Goal: Information Seeking & Learning: Learn about a topic

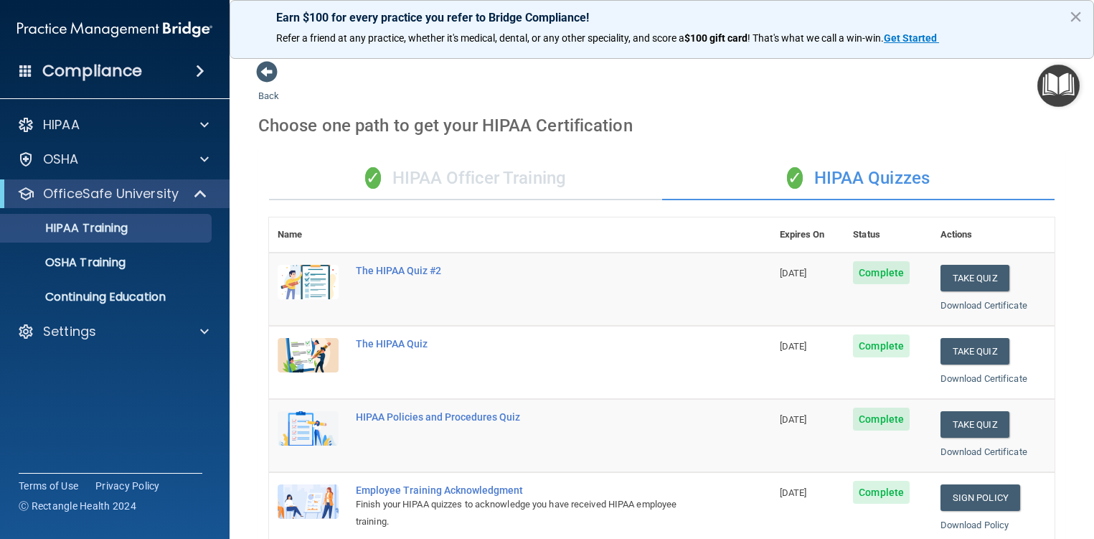
scroll to position [542, 0]
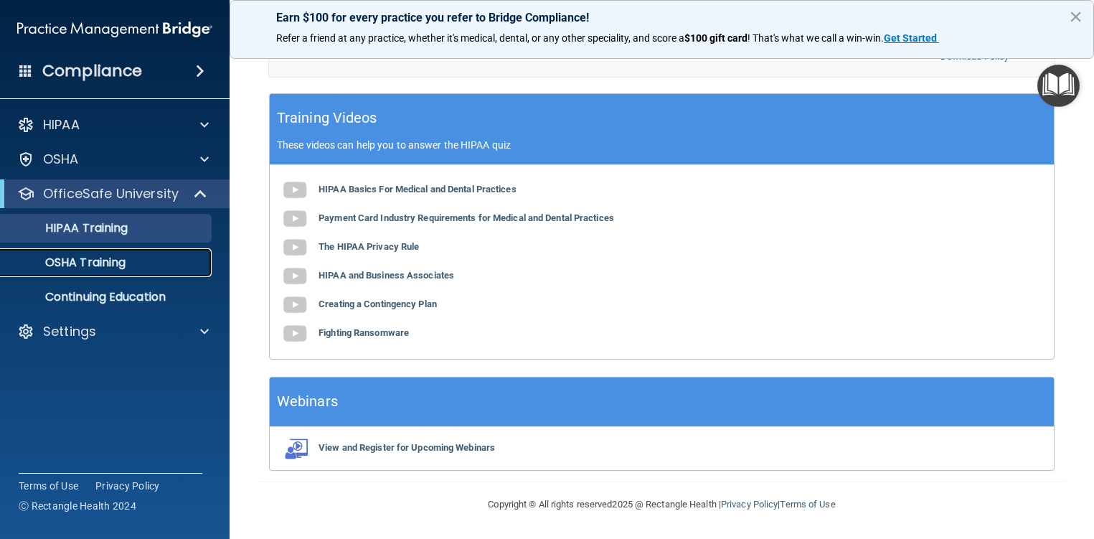
click at [75, 262] on p "OSHA Training" at bounding box center [67, 262] width 116 height 14
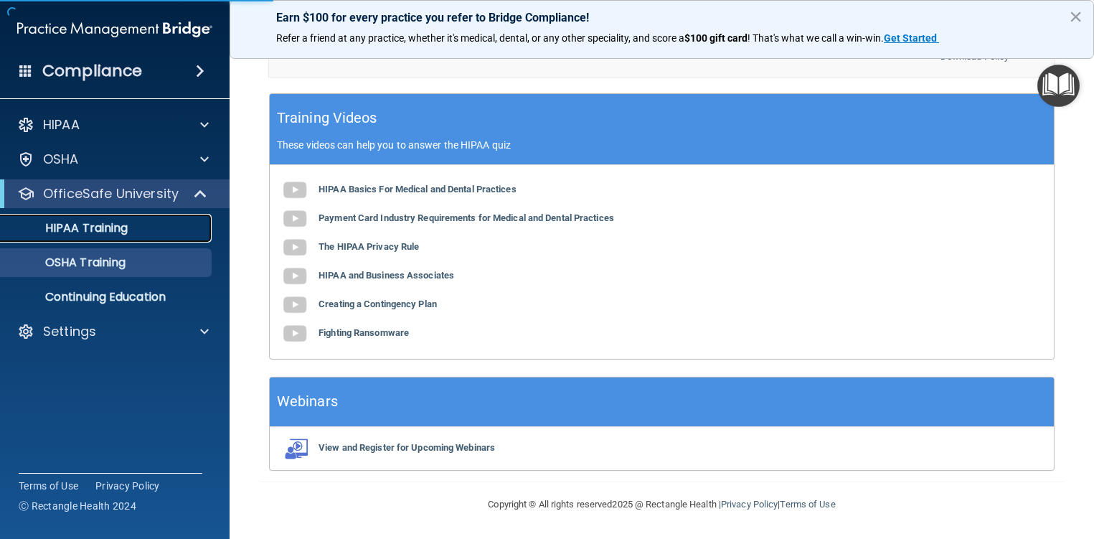
click at [94, 237] on link "HIPAA Training" at bounding box center [99, 228] width 226 height 29
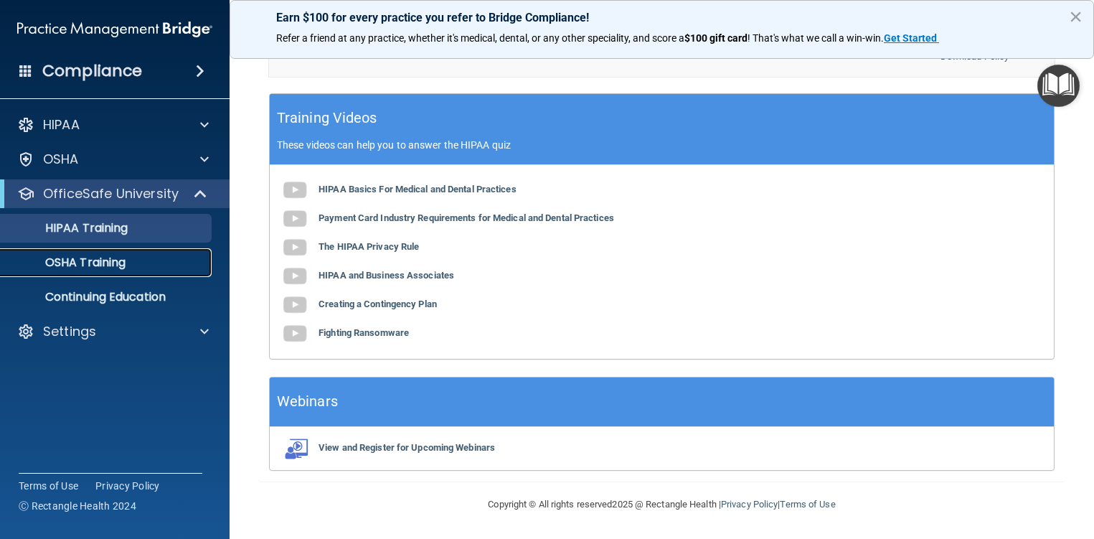
click at [110, 276] on link "OSHA Training" at bounding box center [99, 262] width 226 height 29
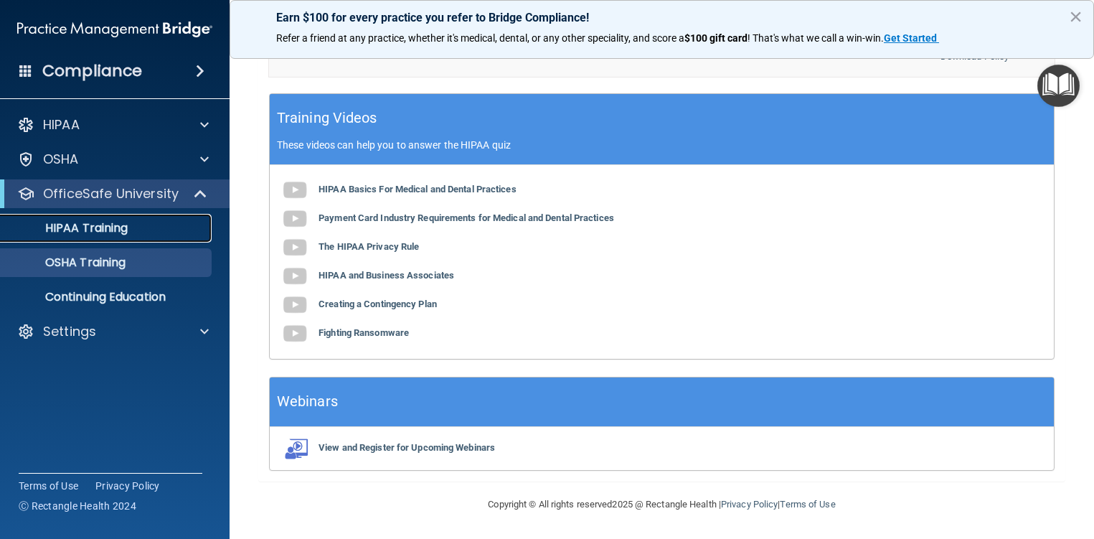
click at [131, 236] on link "HIPAA Training" at bounding box center [99, 228] width 226 height 29
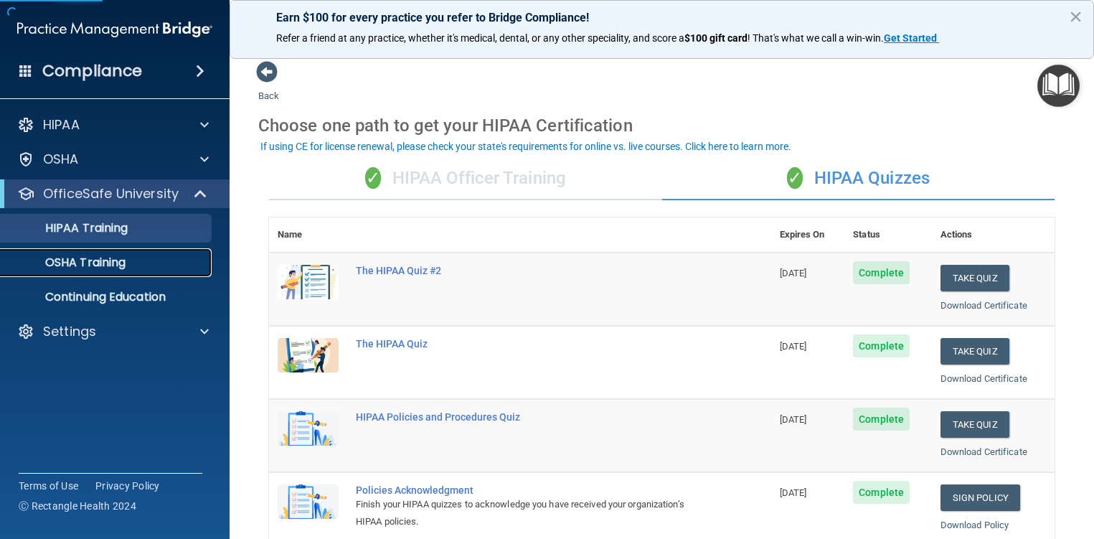
click at [108, 265] on p "OSHA Training" at bounding box center [67, 262] width 116 height 14
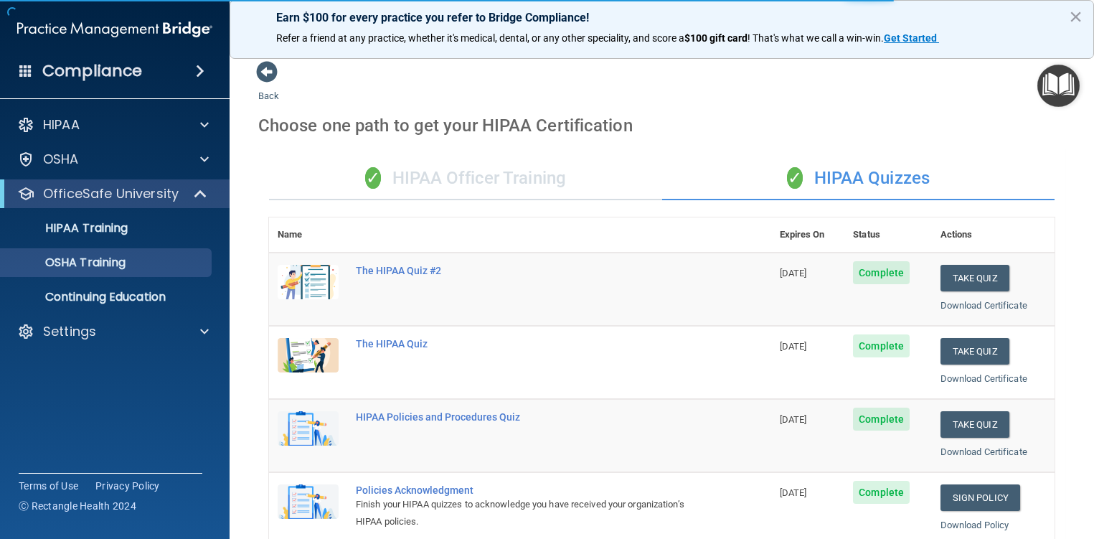
click at [497, 187] on div "✓ HIPAA Officer Training" at bounding box center [465, 178] width 393 height 43
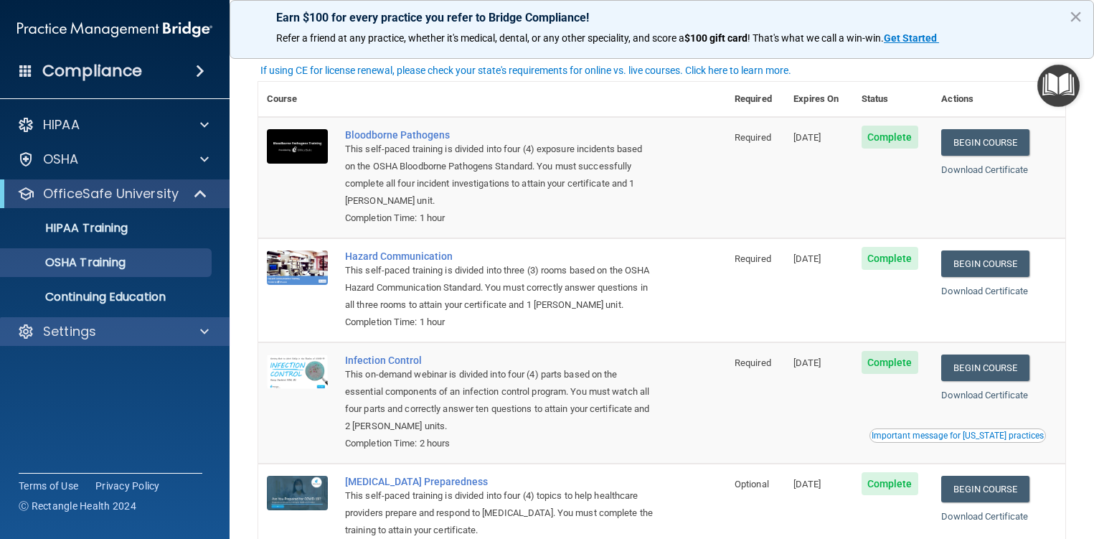
scroll to position [167, 0]
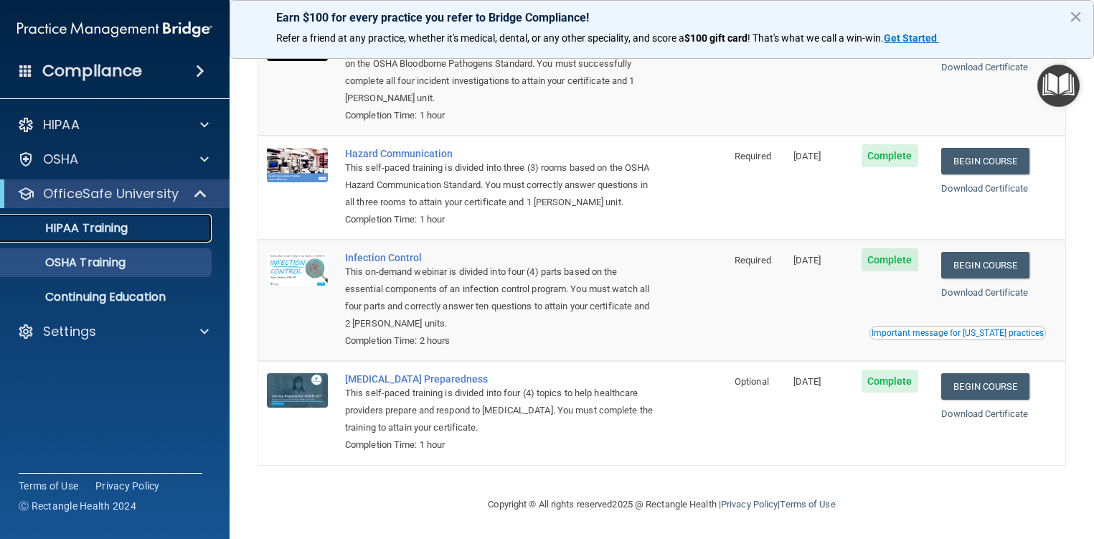
click at [138, 226] on div "HIPAA Training" at bounding box center [107, 228] width 196 height 14
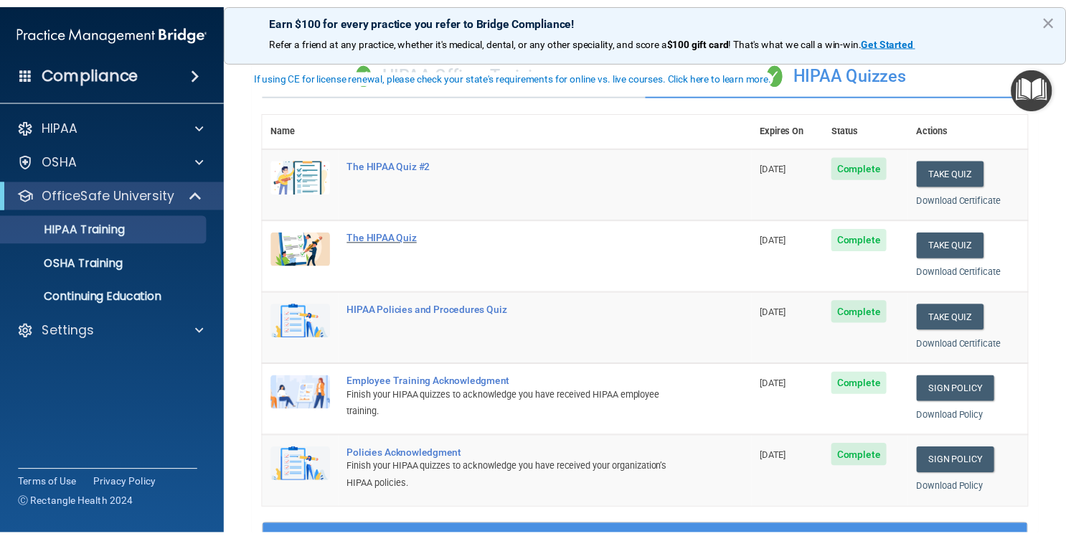
scroll to position [72, 0]
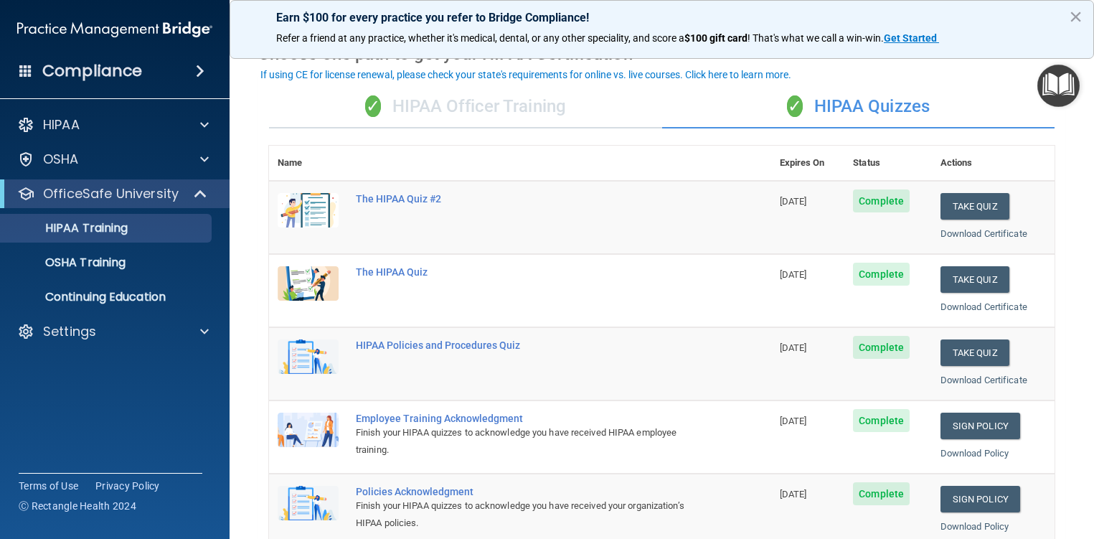
click at [450, 113] on div "✓ HIPAA Officer Training" at bounding box center [465, 106] width 393 height 43
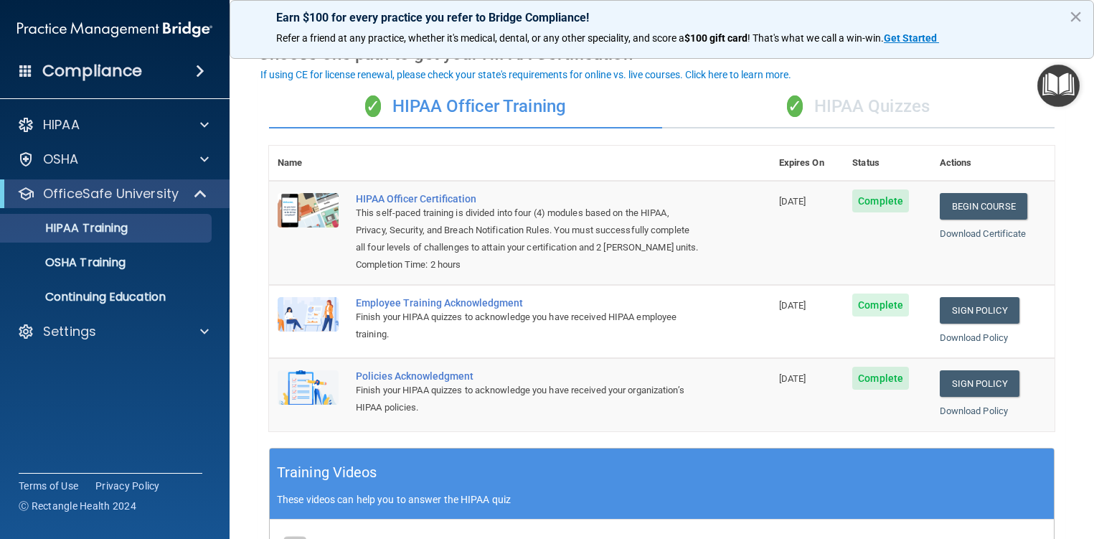
click at [809, 111] on div "✓ HIPAA Quizzes" at bounding box center [858, 106] width 393 height 43
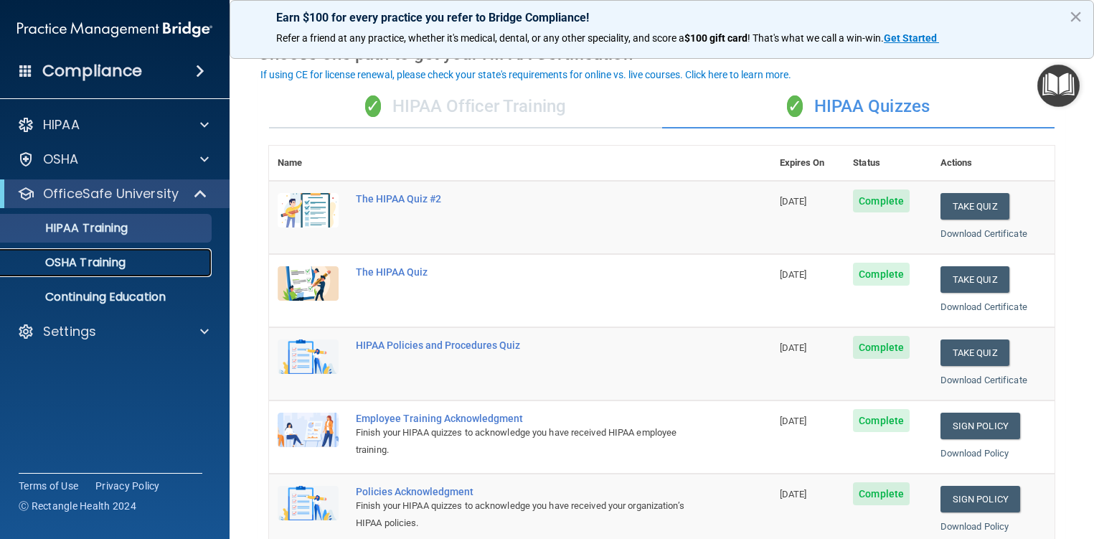
click at [70, 265] on p "OSHA Training" at bounding box center [67, 262] width 116 height 14
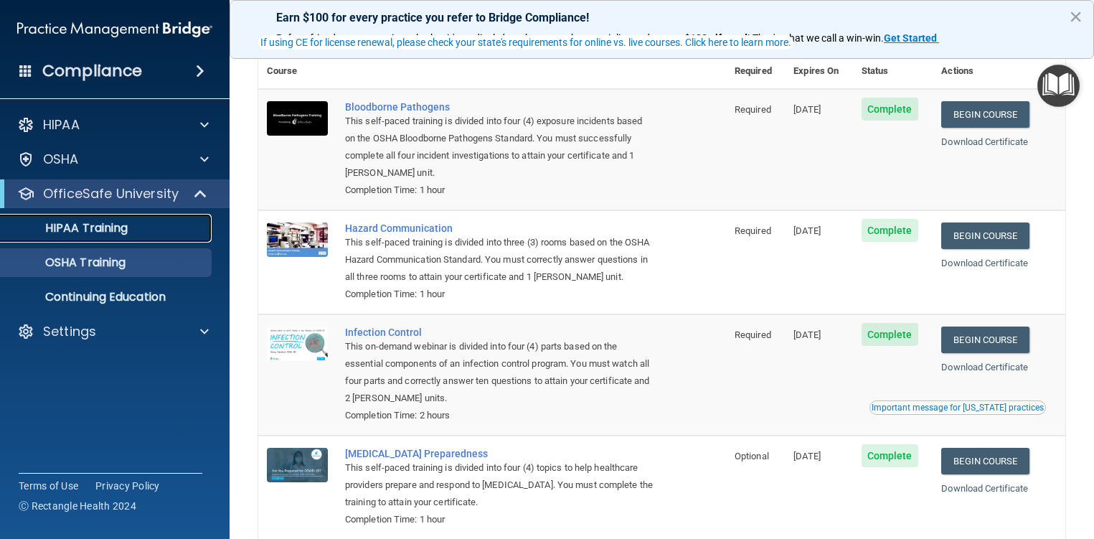
click at [121, 236] on link "HIPAA Training" at bounding box center [99, 228] width 226 height 29
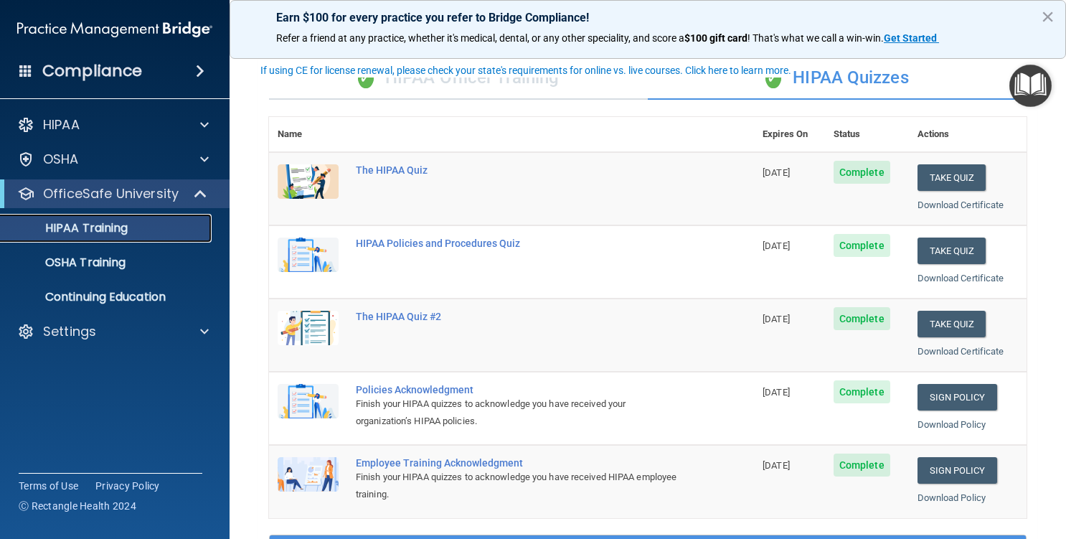
scroll to position [144, 0]
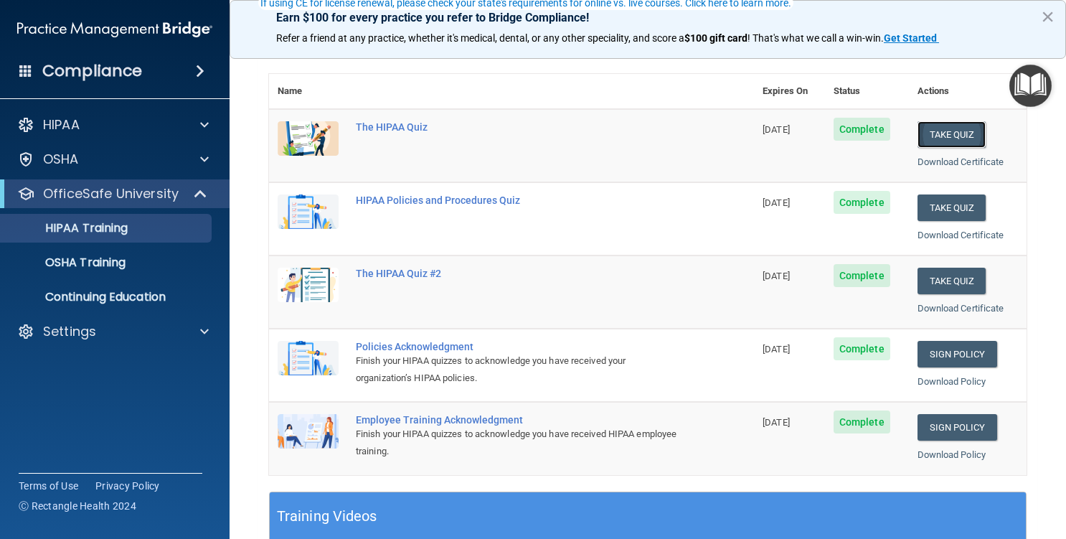
click at [946, 130] on button "Take Quiz" at bounding box center [952, 134] width 69 height 27
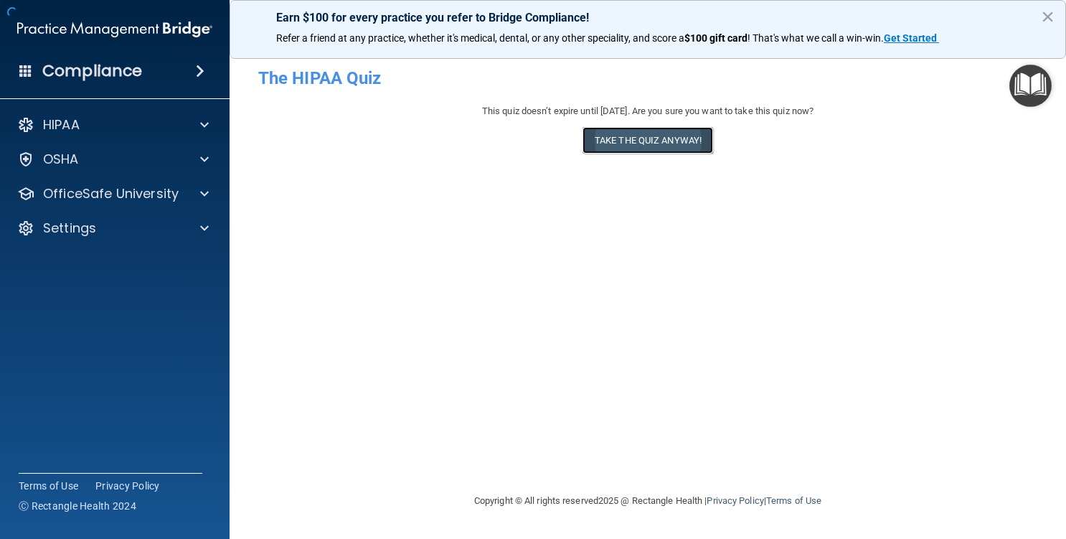
click at [679, 141] on button "Take the quiz anyway!" at bounding box center [648, 140] width 131 height 27
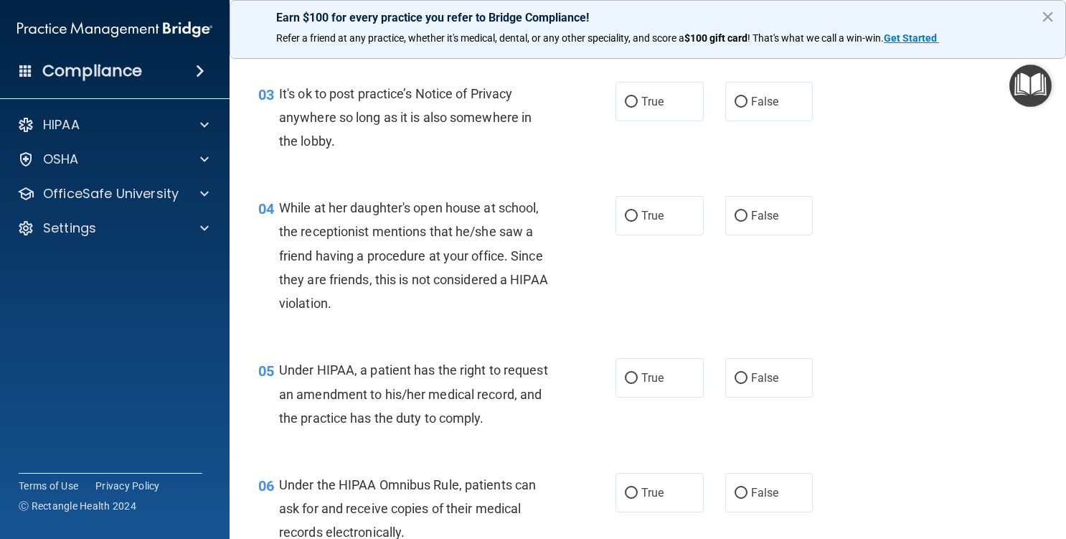
scroll to position [359, 0]
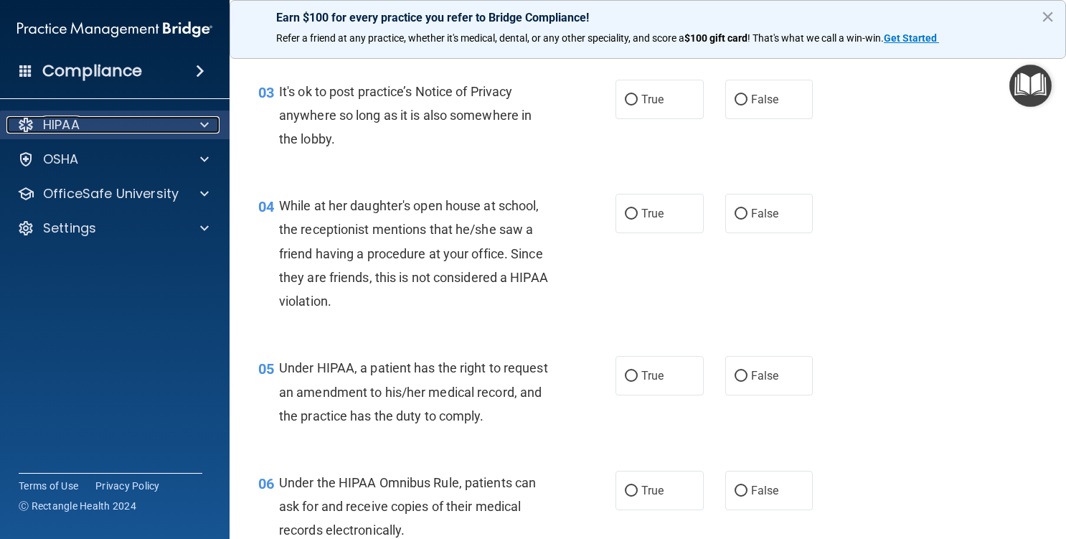
click at [97, 133] on div "HIPAA" at bounding box center [95, 124] width 178 height 17
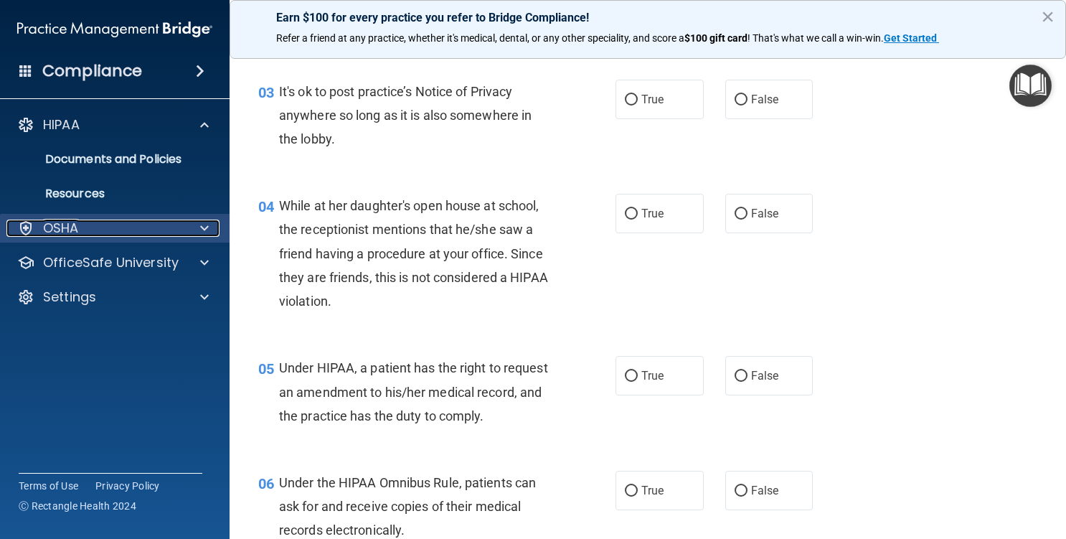
click at [128, 230] on div "OSHA" at bounding box center [95, 228] width 178 height 17
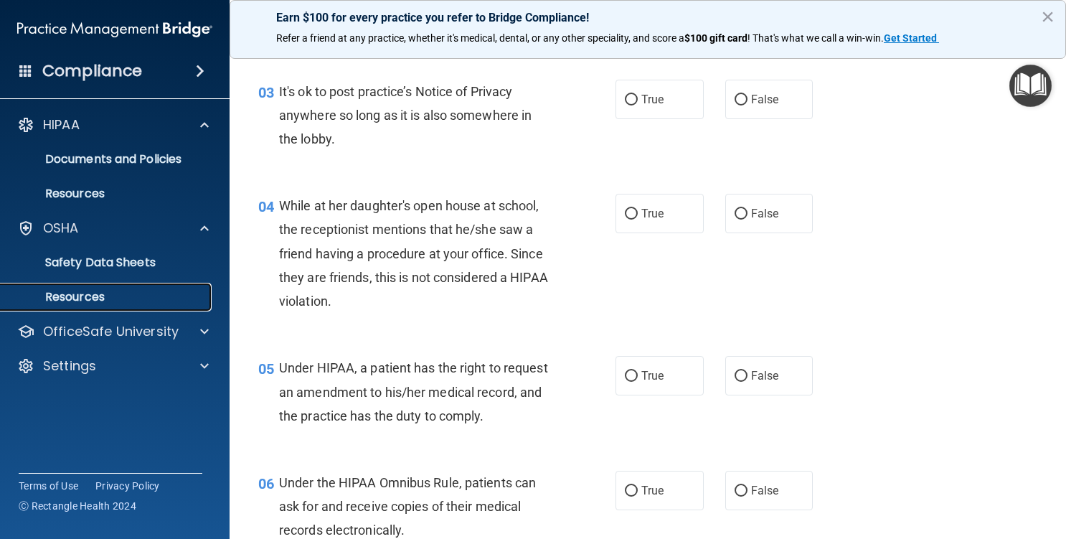
click at [108, 298] on p "Resources" at bounding box center [107, 297] width 196 height 14
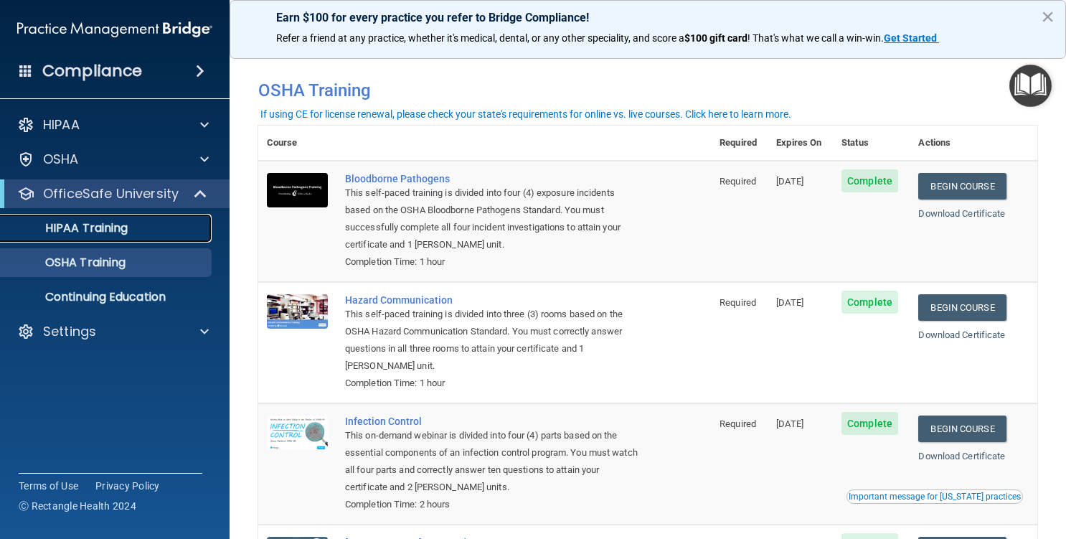
click at [129, 237] on link "HIPAA Training" at bounding box center [99, 228] width 226 height 29
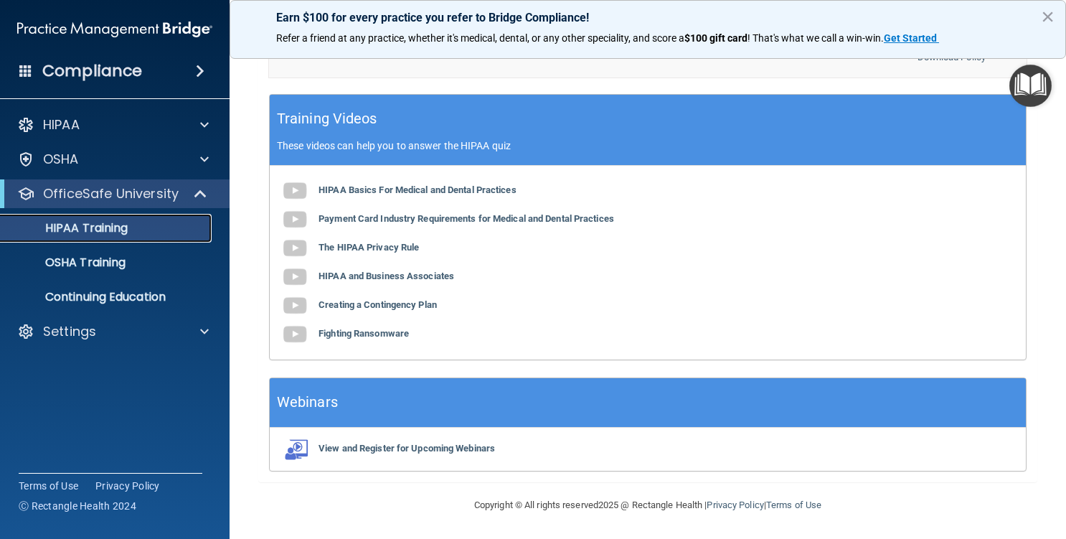
scroll to position [542, 0]
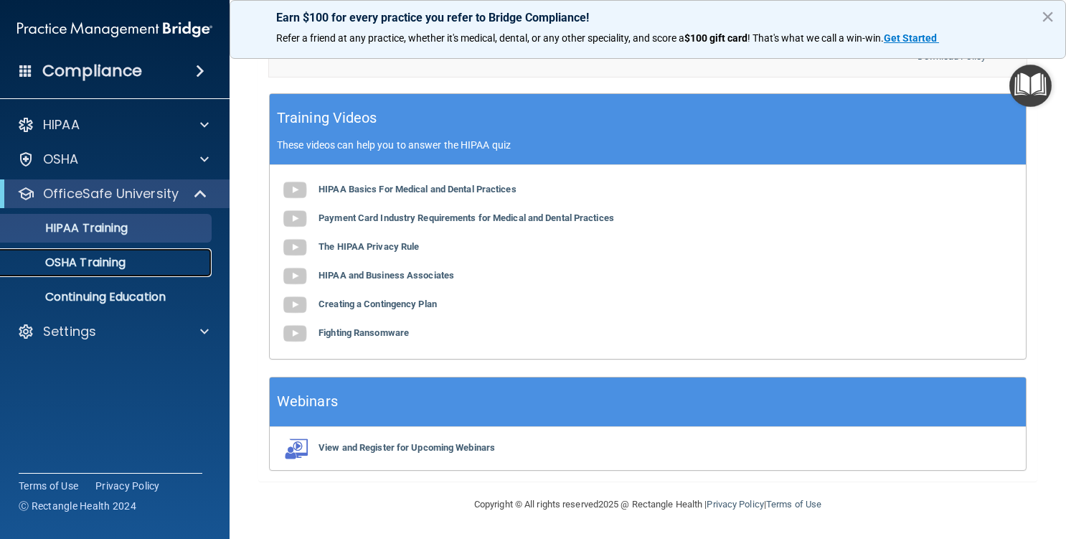
click at [118, 267] on p "OSHA Training" at bounding box center [67, 262] width 116 height 14
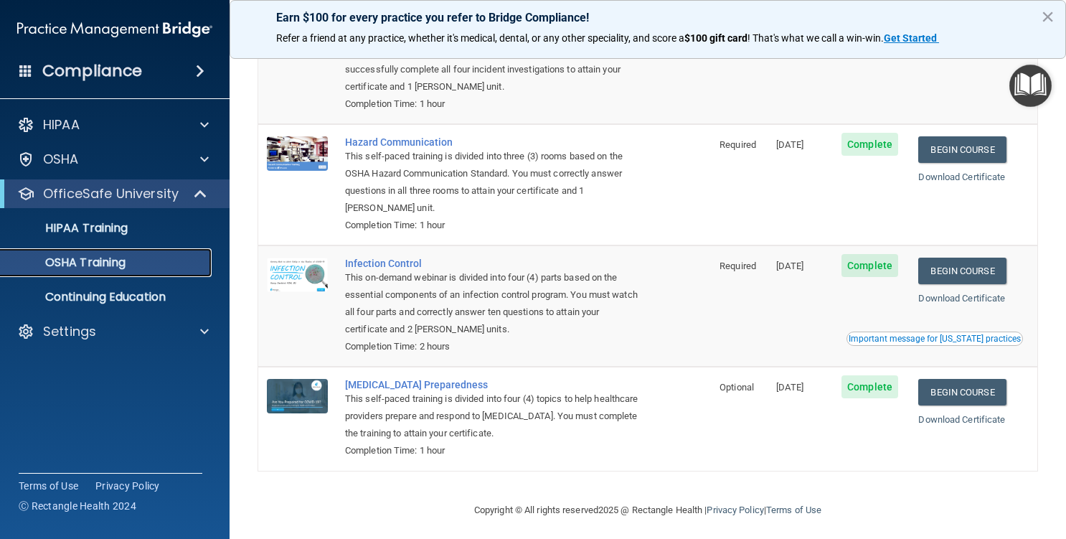
scroll to position [167, 0]
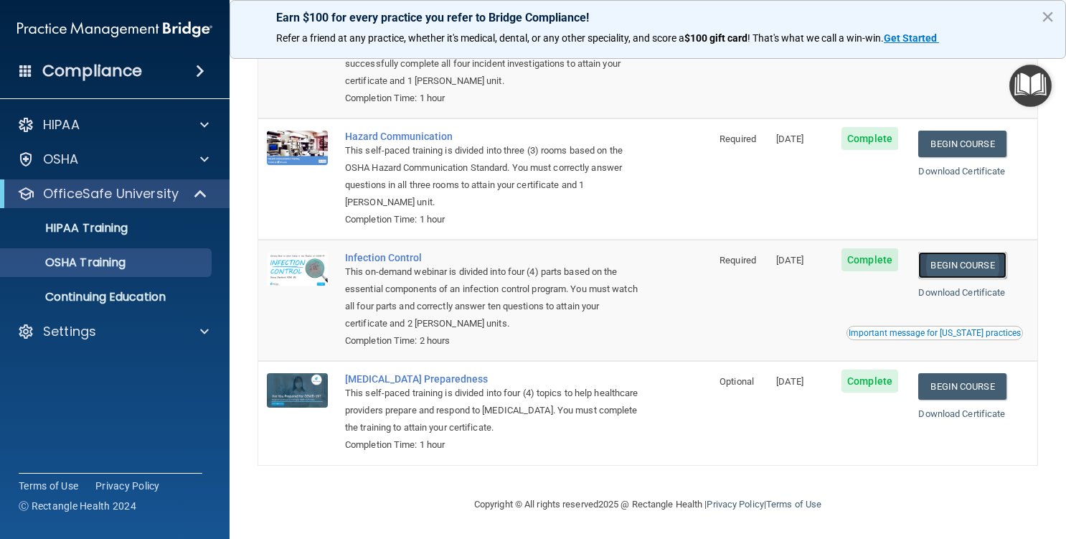
click at [953, 263] on link "Begin Course" at bounding box center [962, 265] width 88 height 27
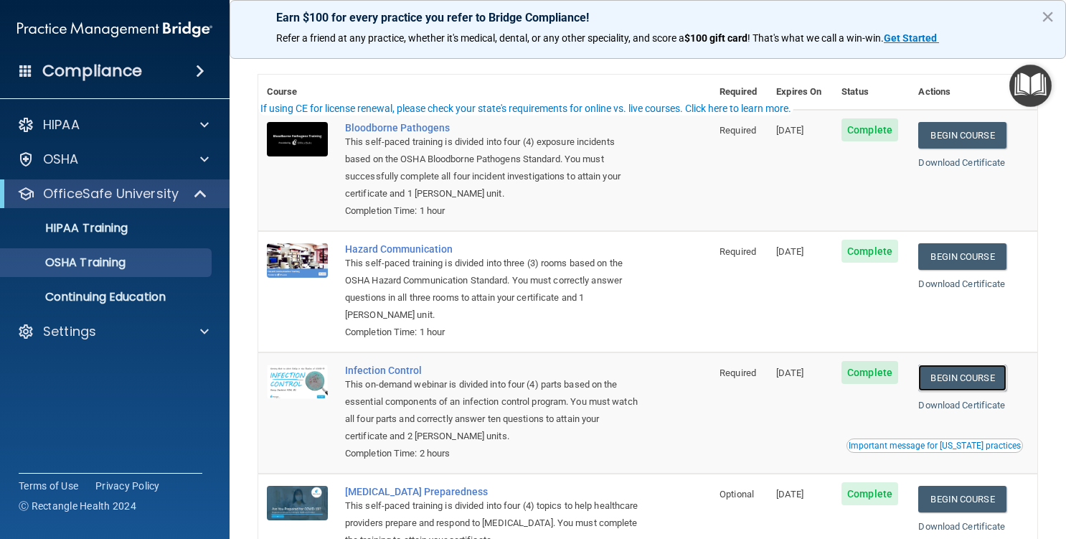
scroll to position [0, 0]
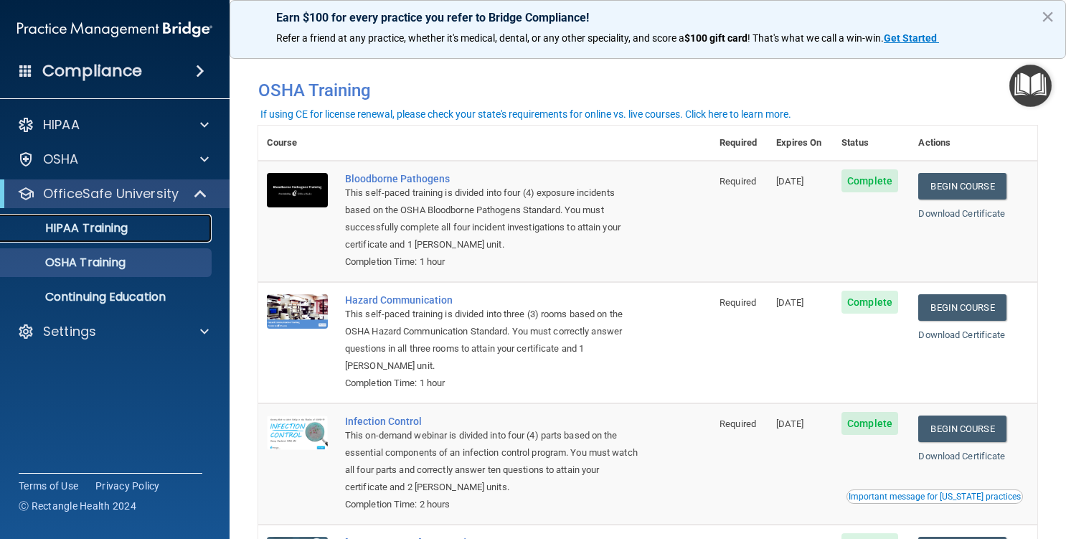
click at [113, 227] on p "HIPAA Training" at bounding box center [68, 228] width 118 height 14
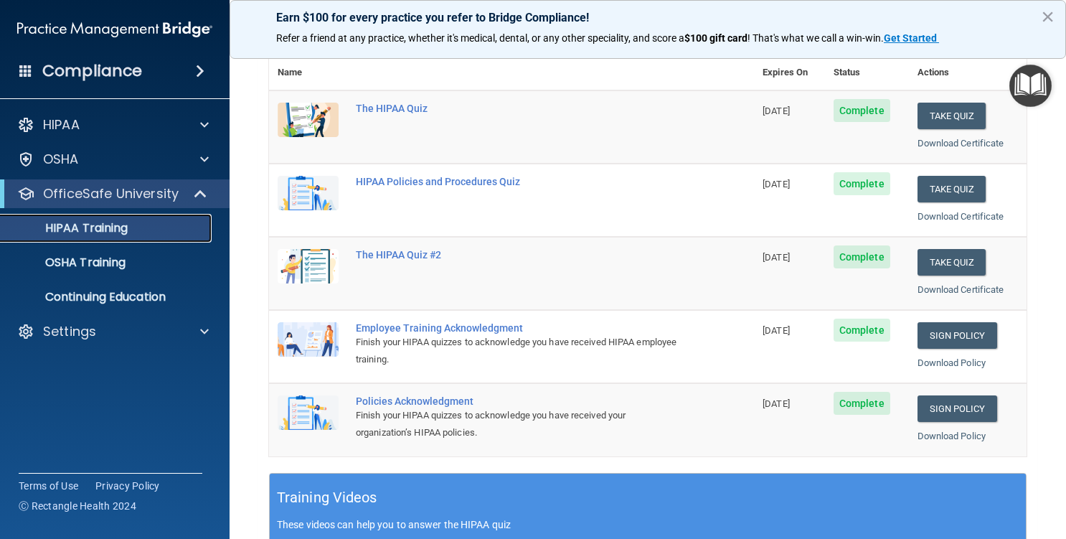
scroll to position [39, 0]
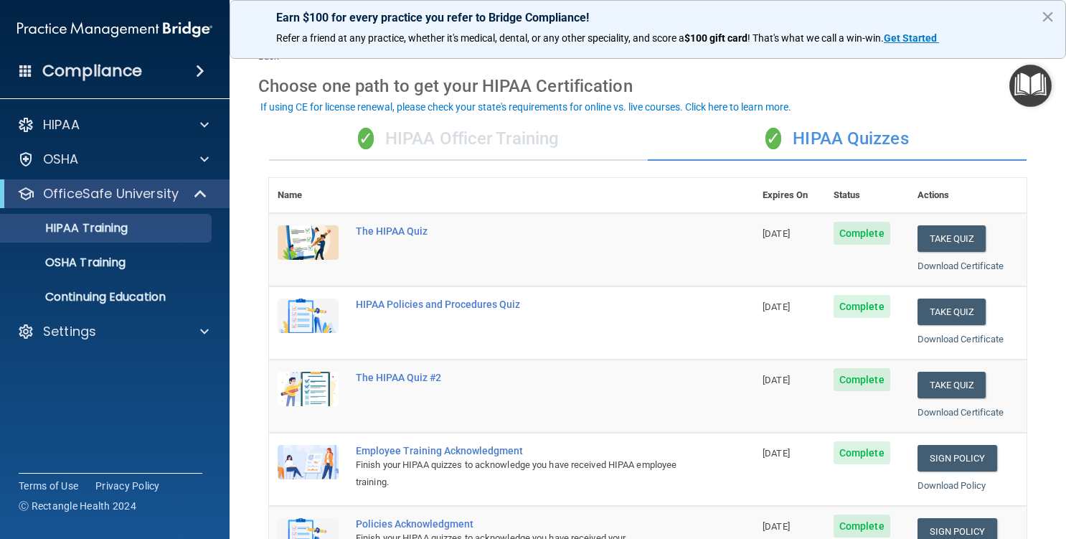
click at [507, 146] on div "✓ HIPAA Officer Training" at bounding box center [458, 139] width 379 height 43
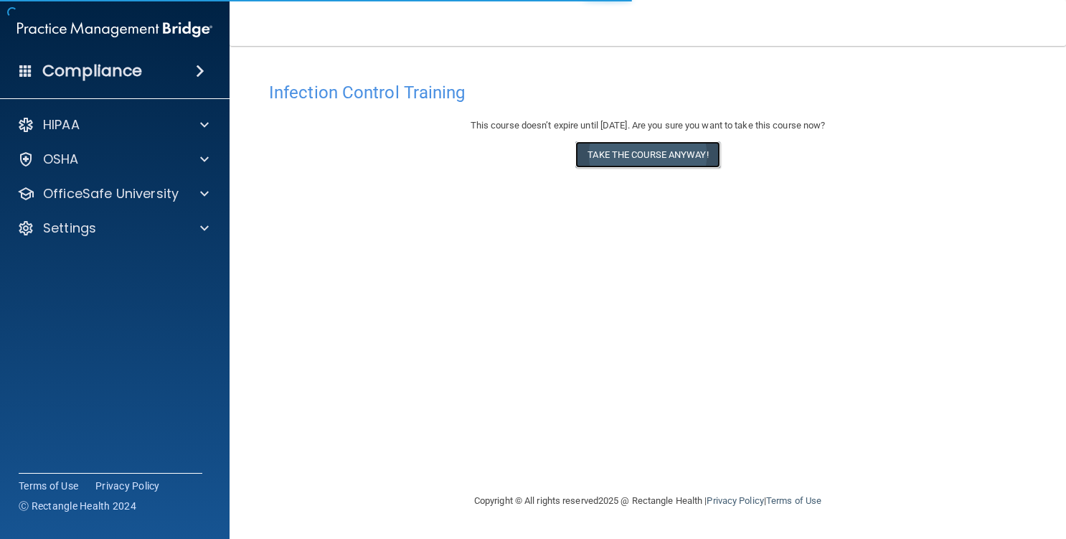
click at [656, 157] on button "Take the course anyway!" at bounding box center [647, 154] width 144 height 27
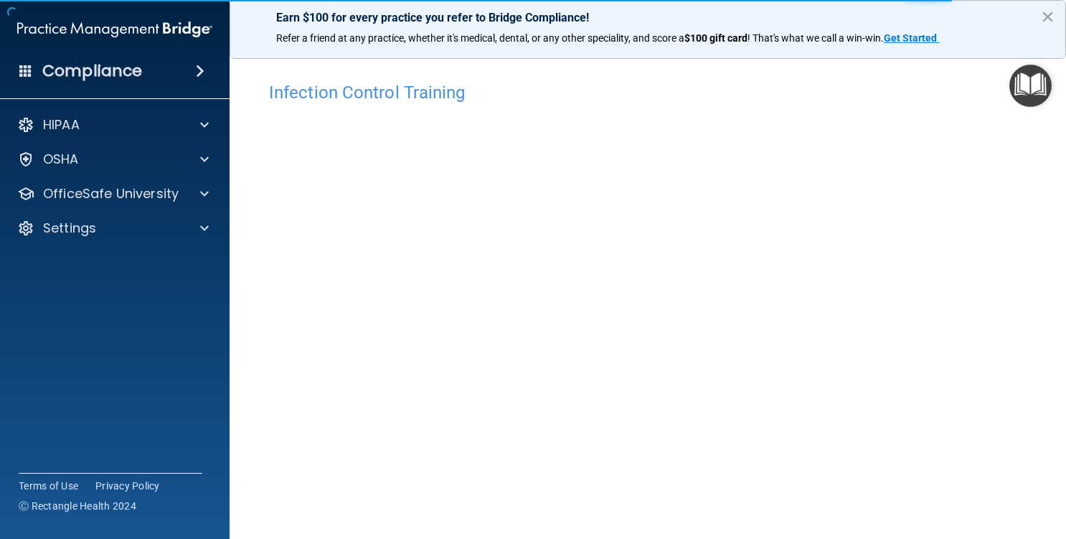
scroll to position [75, 0]
